Goal: Task Accomplishment & Management: Complete application form

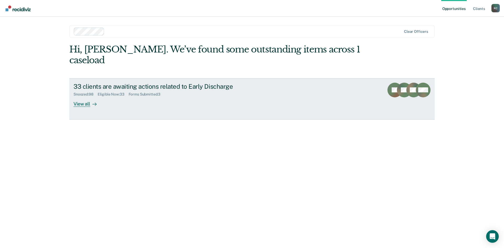
click at [96, 98] on link "33 clients are awaiting actions related to Early Discharge Snoozed : 98 Eligibl…" at bounding box center [251, 98] width 365 height 41
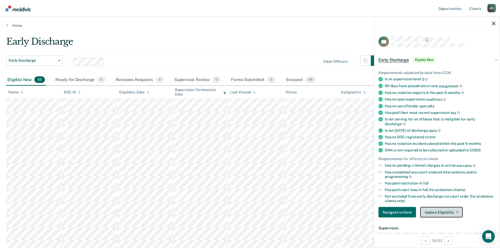
click at [431, 209] on button "Update Eligibility" at bounding box center [441, 212] width 42 height 10
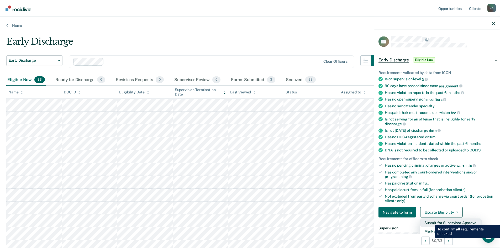
click at [431, 221] on button "Submit for Supervisor Approval" at bounding box center [450, 222] width 61 height 8
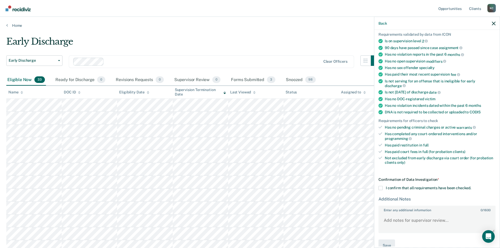
scroll to position [48, 0]
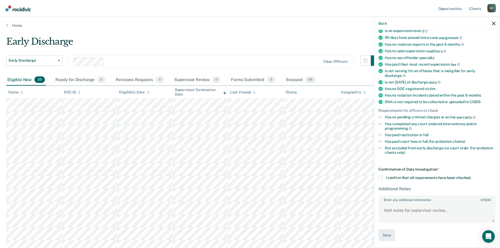
click at [380, 178] on span at bounding box center [380, 178] width 4 height 4
click at [471, 176] on input "I confirm that all requirements have been checked." at bounding box center [471, 176] width 0 height 0
click at [388, 234] on button "Save" at bounding box center [386, 235] width 17 height 12
